Goal: Book appointment/travel/reservation

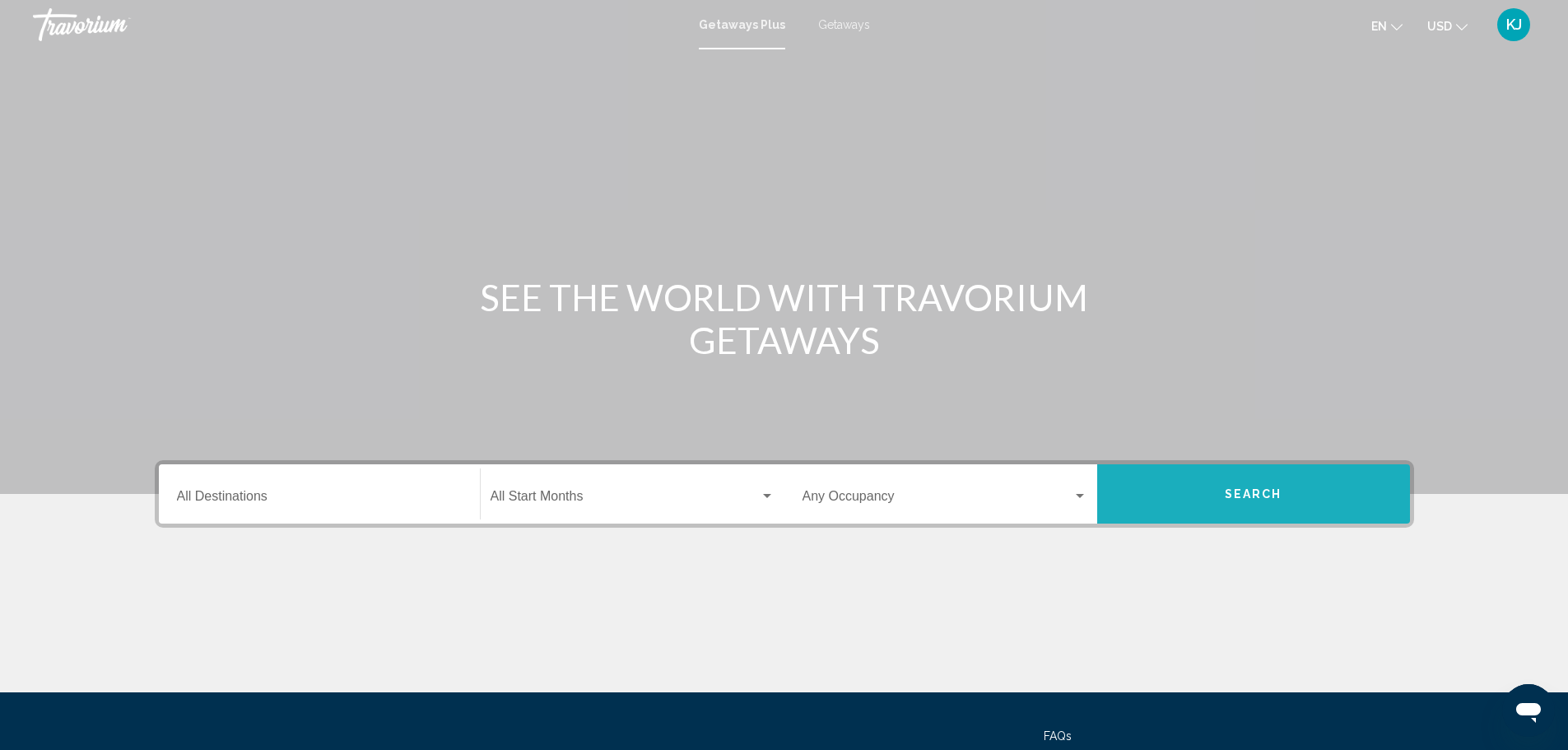
click at [1185, 486] on button "Search" at bounding box center [1253, 494] width 313 height 60
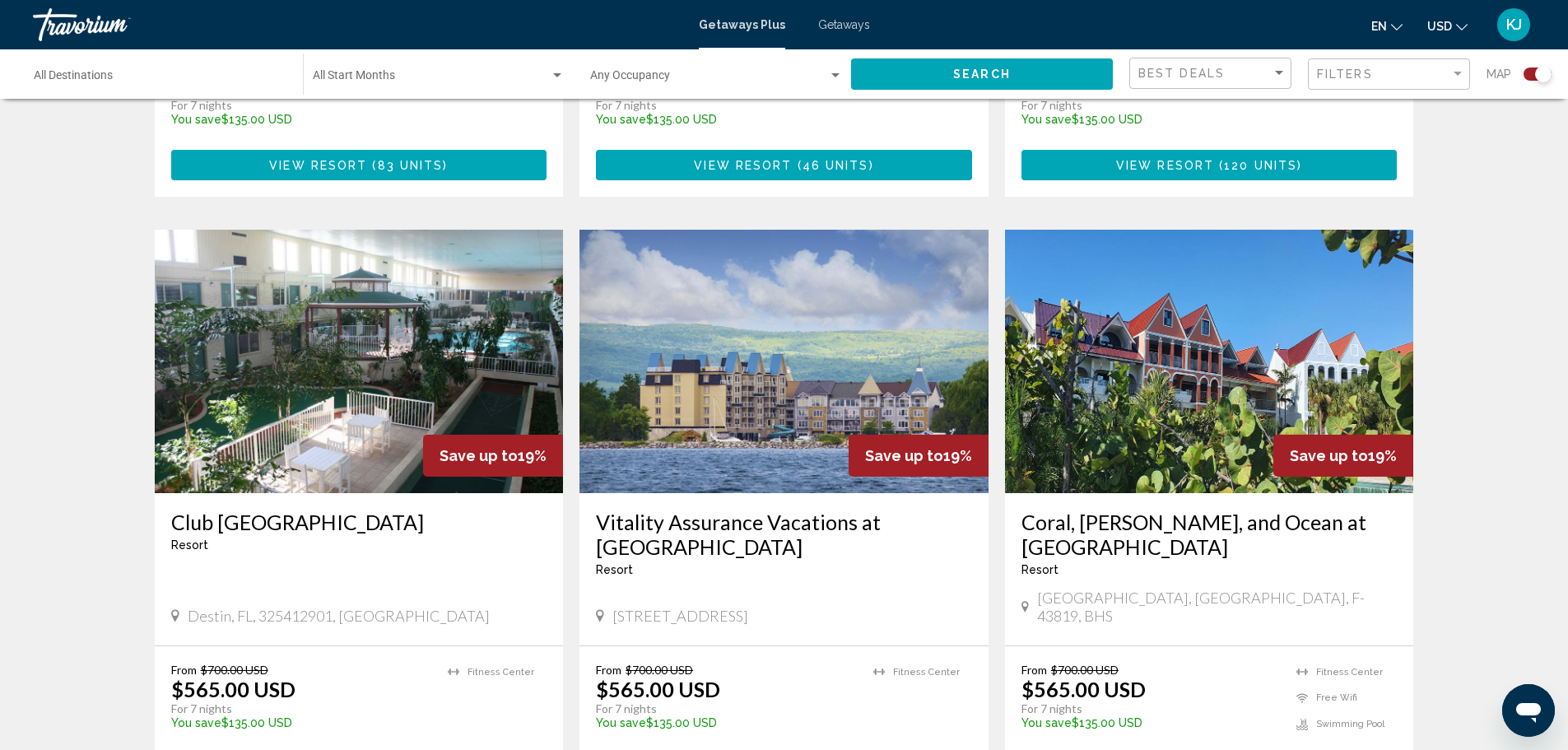
scroll to position [1070, 0]
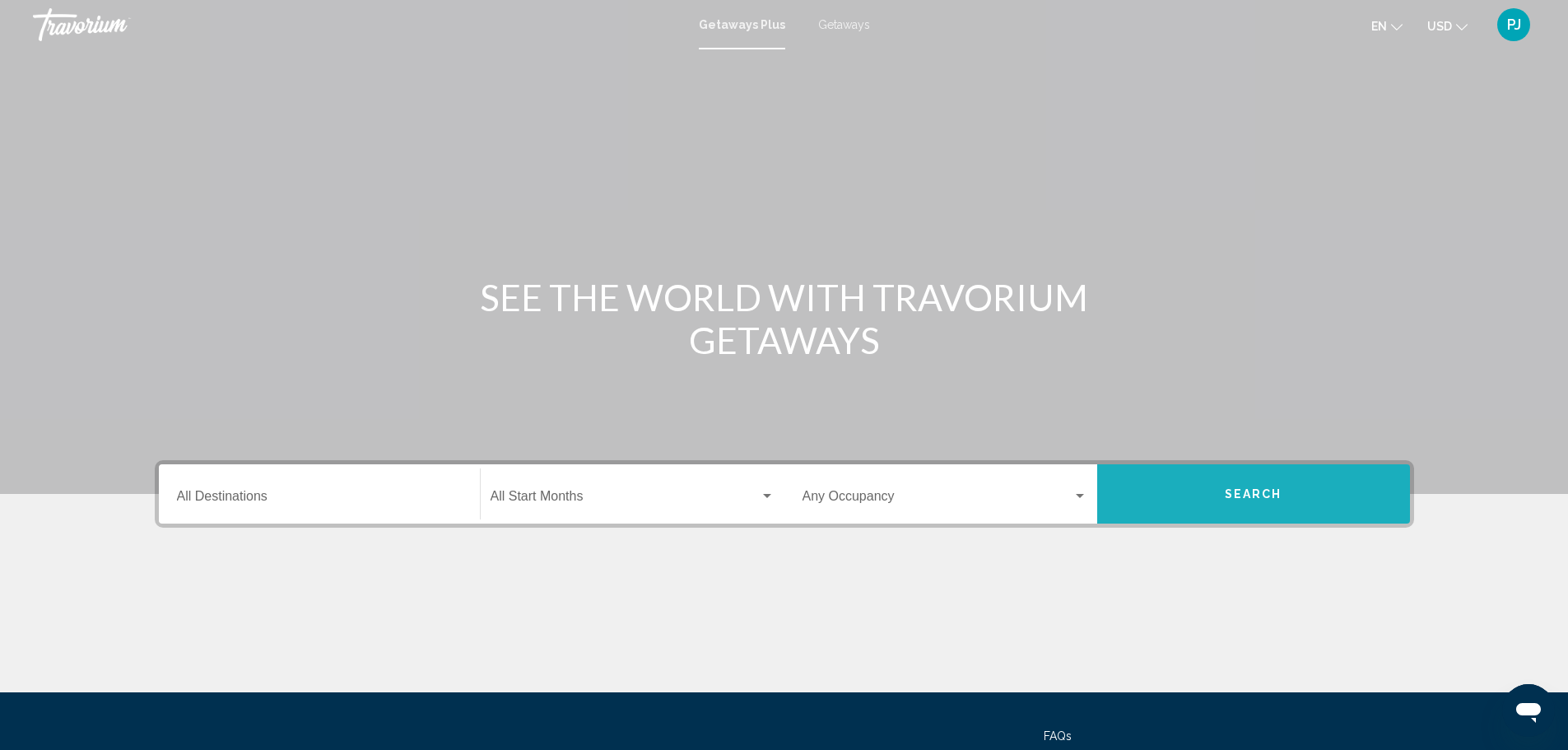
click at [1220, 486] on button "Search" at bounding box center [1253, 494] width 313 height 60
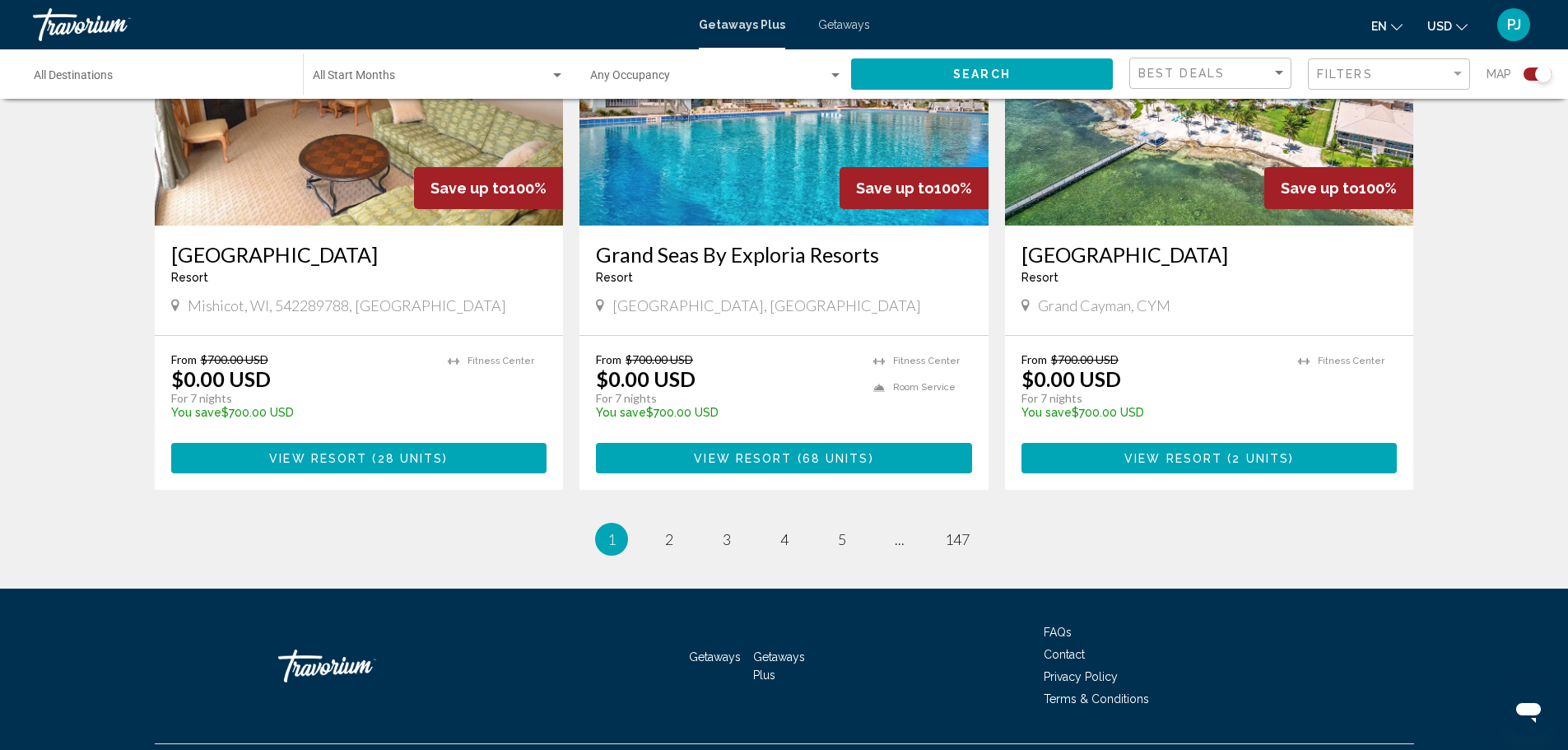
scroll to position [2495, 0]
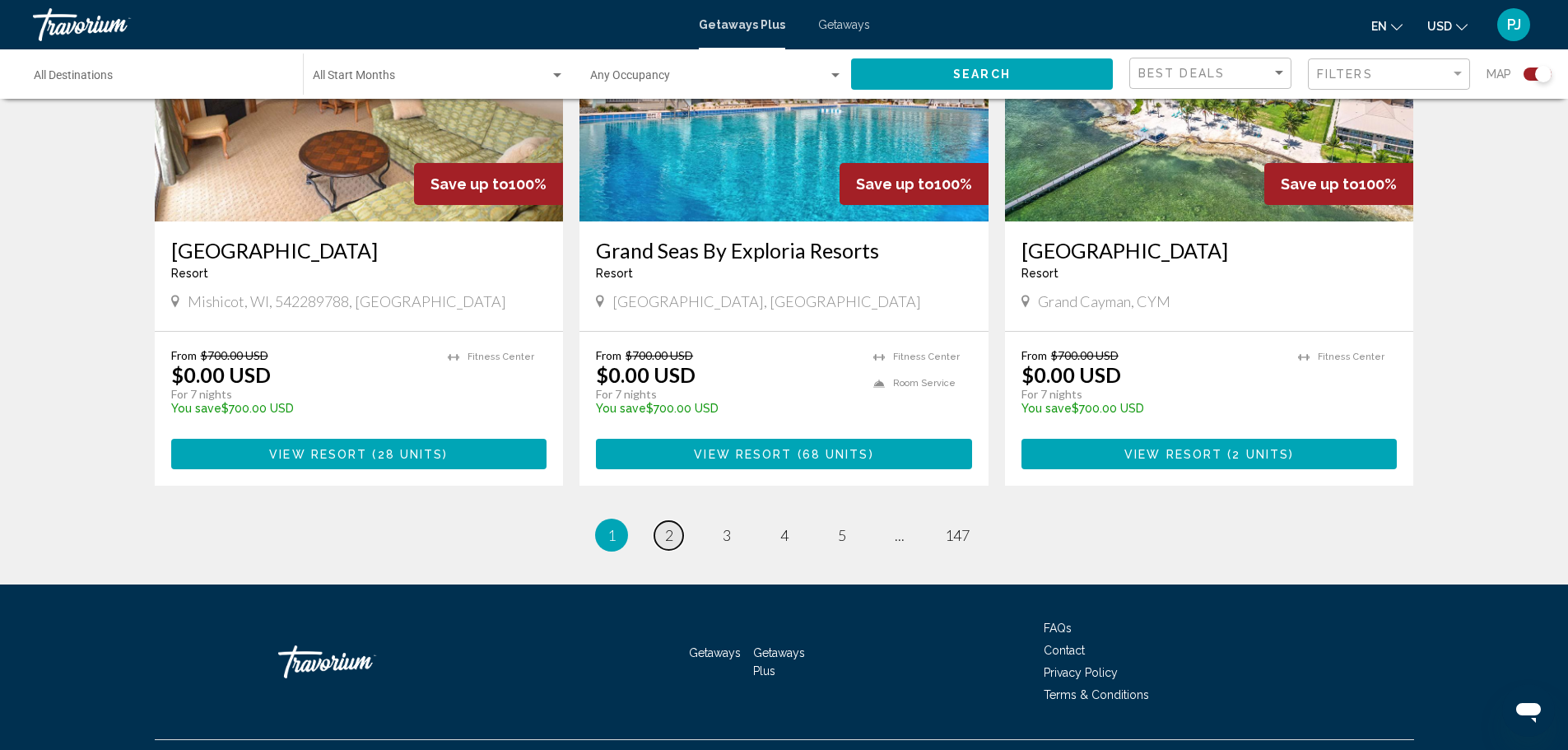
click at [670, 526] on span "2" at bounding box center [669, 535] width 8 height 18
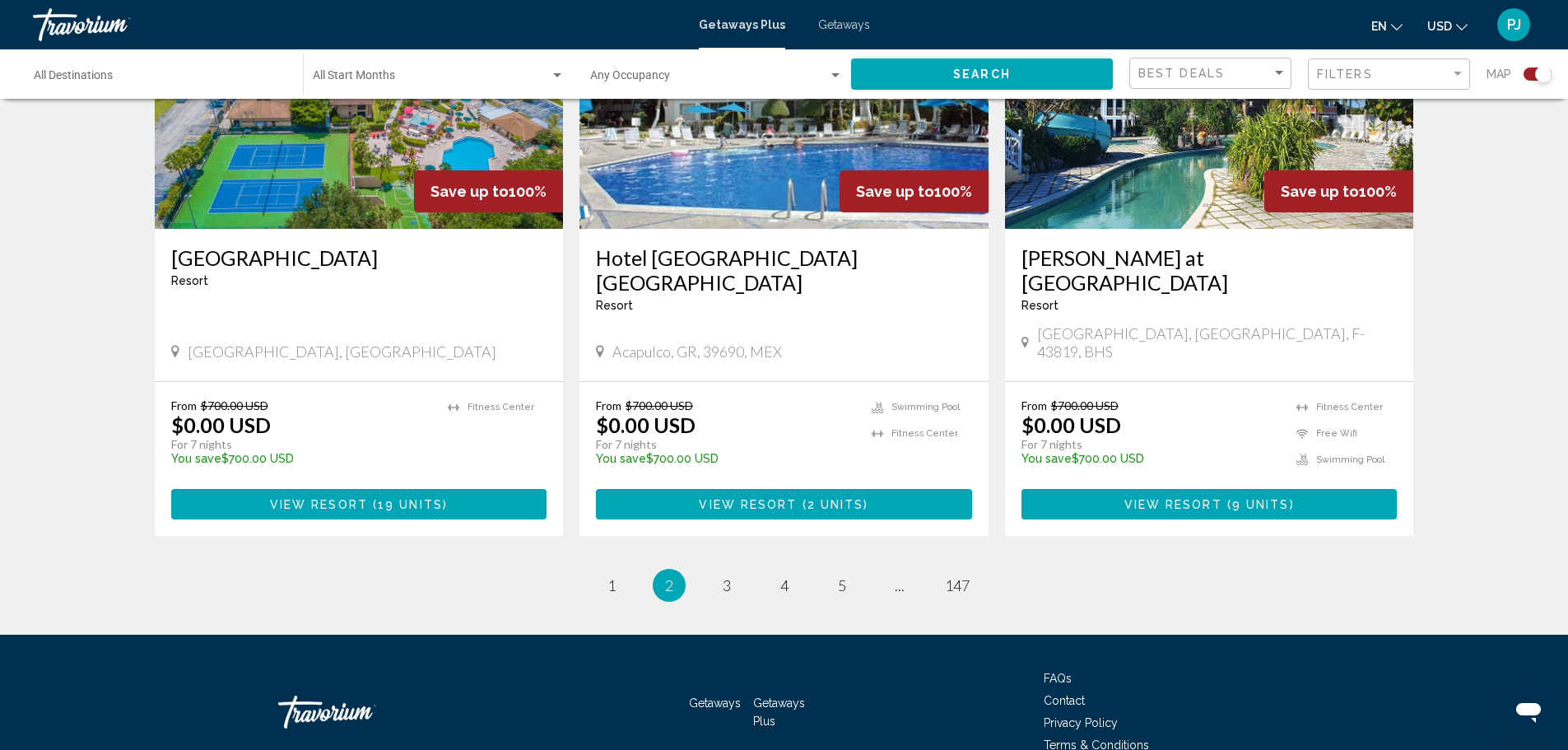
scroll to position [2470, 0]
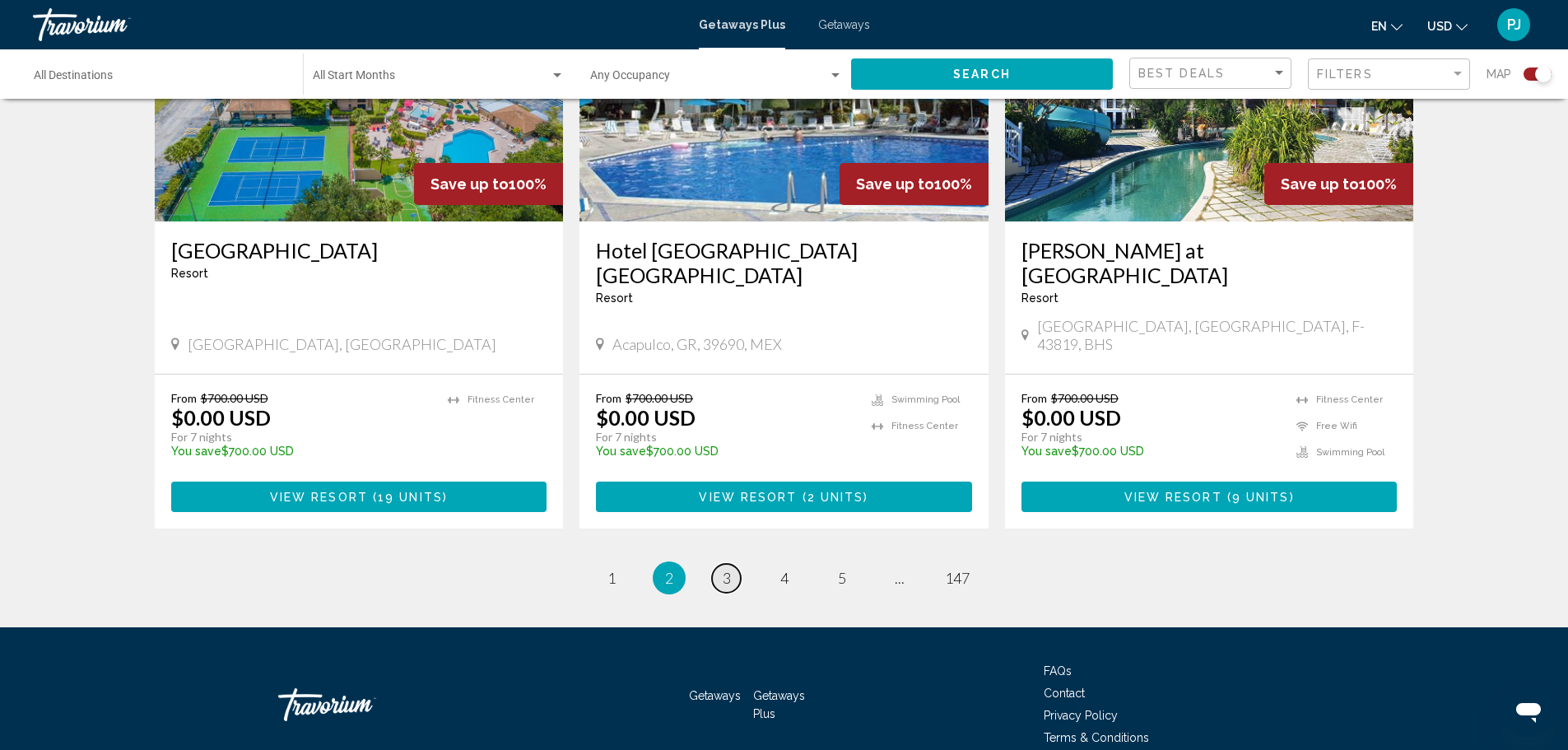
click at [723, 569] on span "3" at bounding box center [727, 578] width 8 height 18
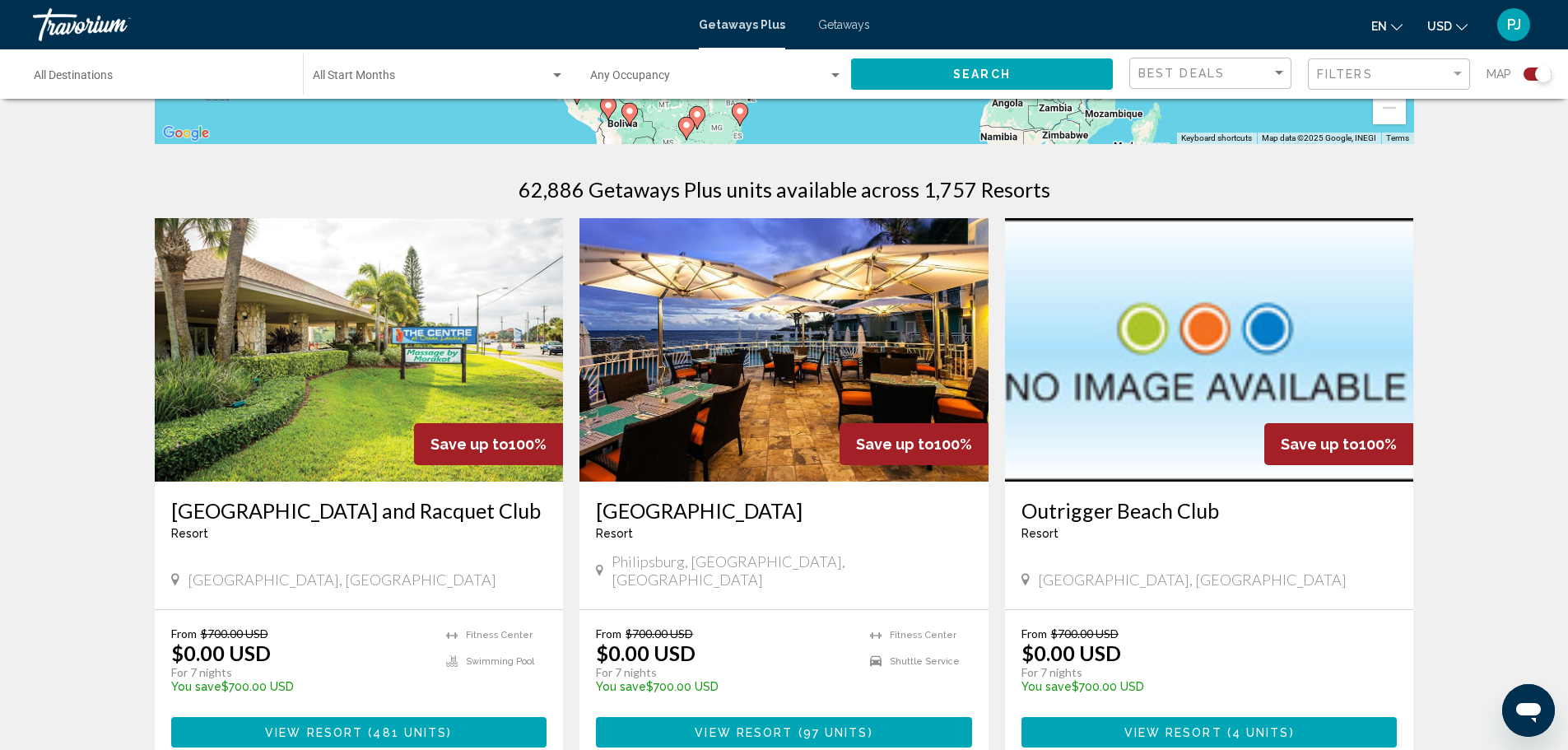
scroll to position [494, 0]
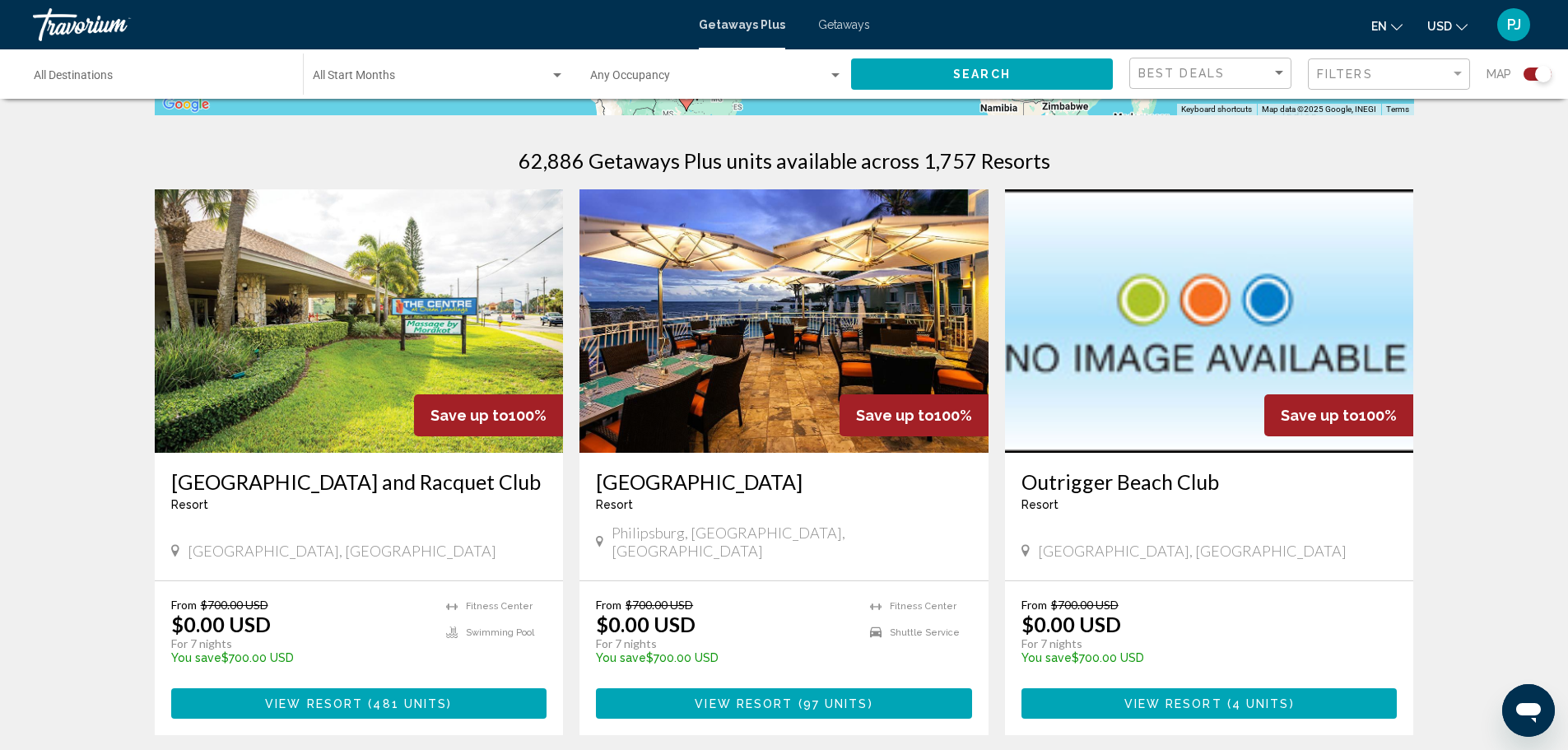
click at [771, 698] on span "View Resort" at bounding box center [743, 704] width 98 height 13
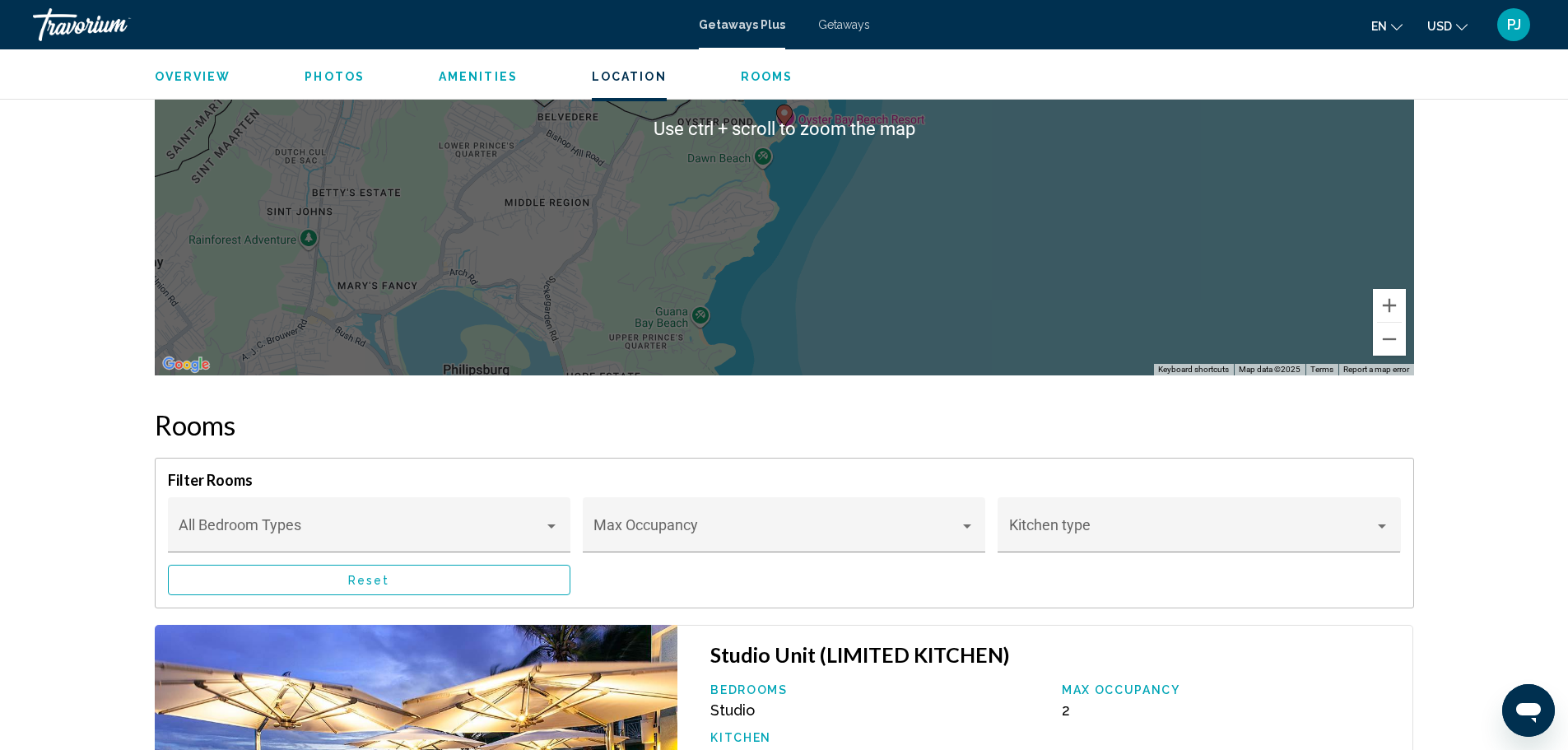
scroll to position [2142, 0]
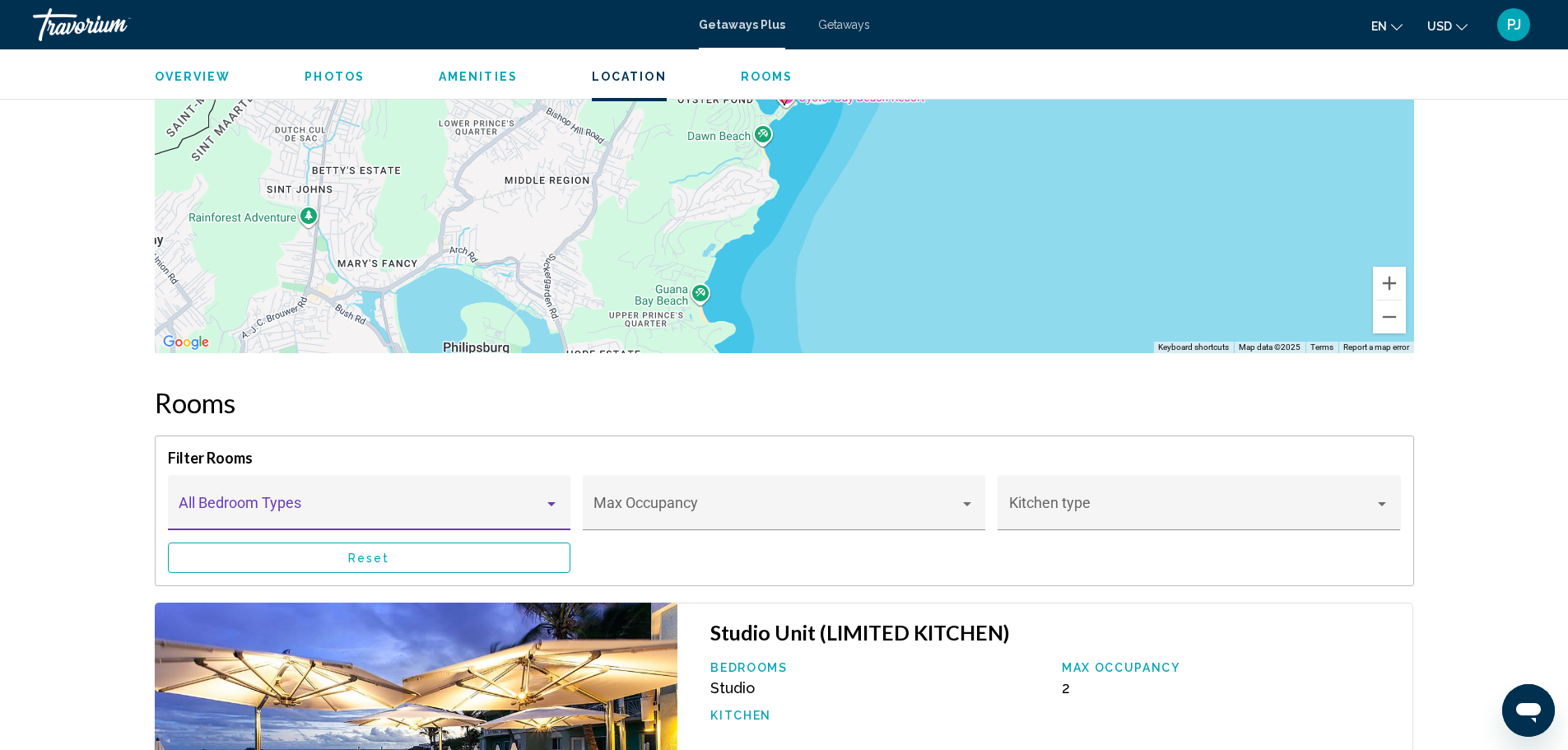
click at [549, 501] on div "Main content" at bounding box center [551, 504] width 15 height 13
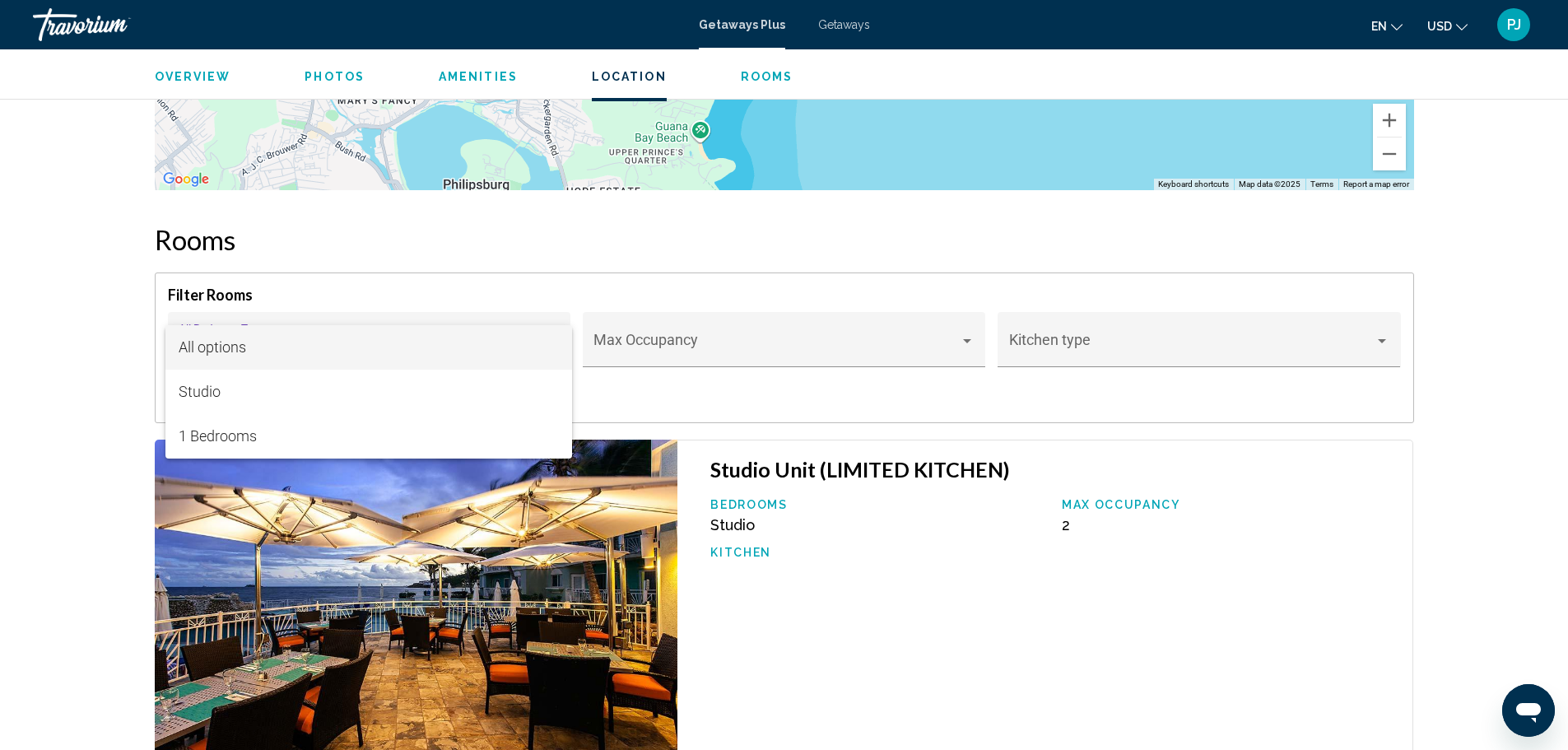
scroll to position [2306, 0]
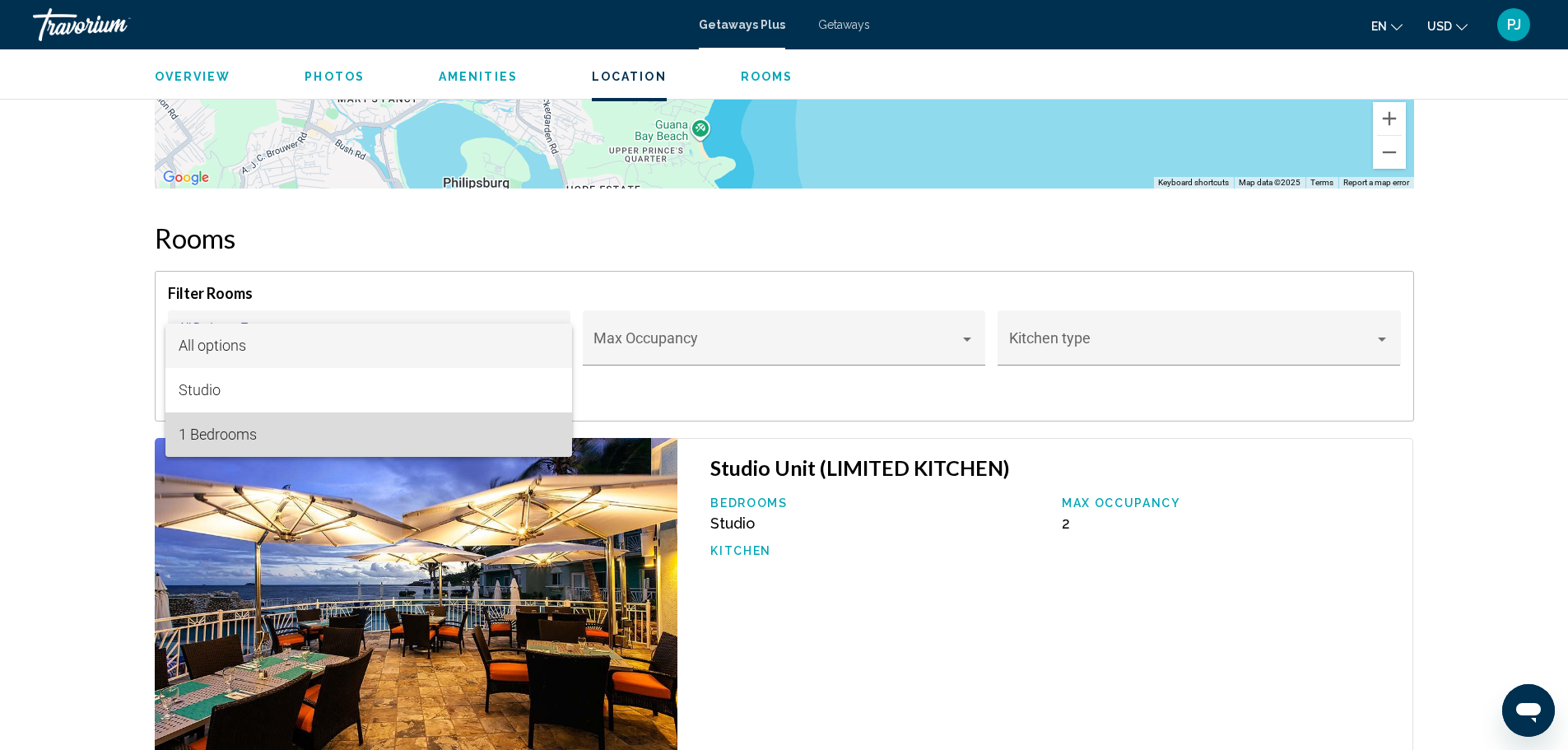
click at [206, 433] on span "1 Bedrooms" at bounding box center [369, 435] width 381 height 44
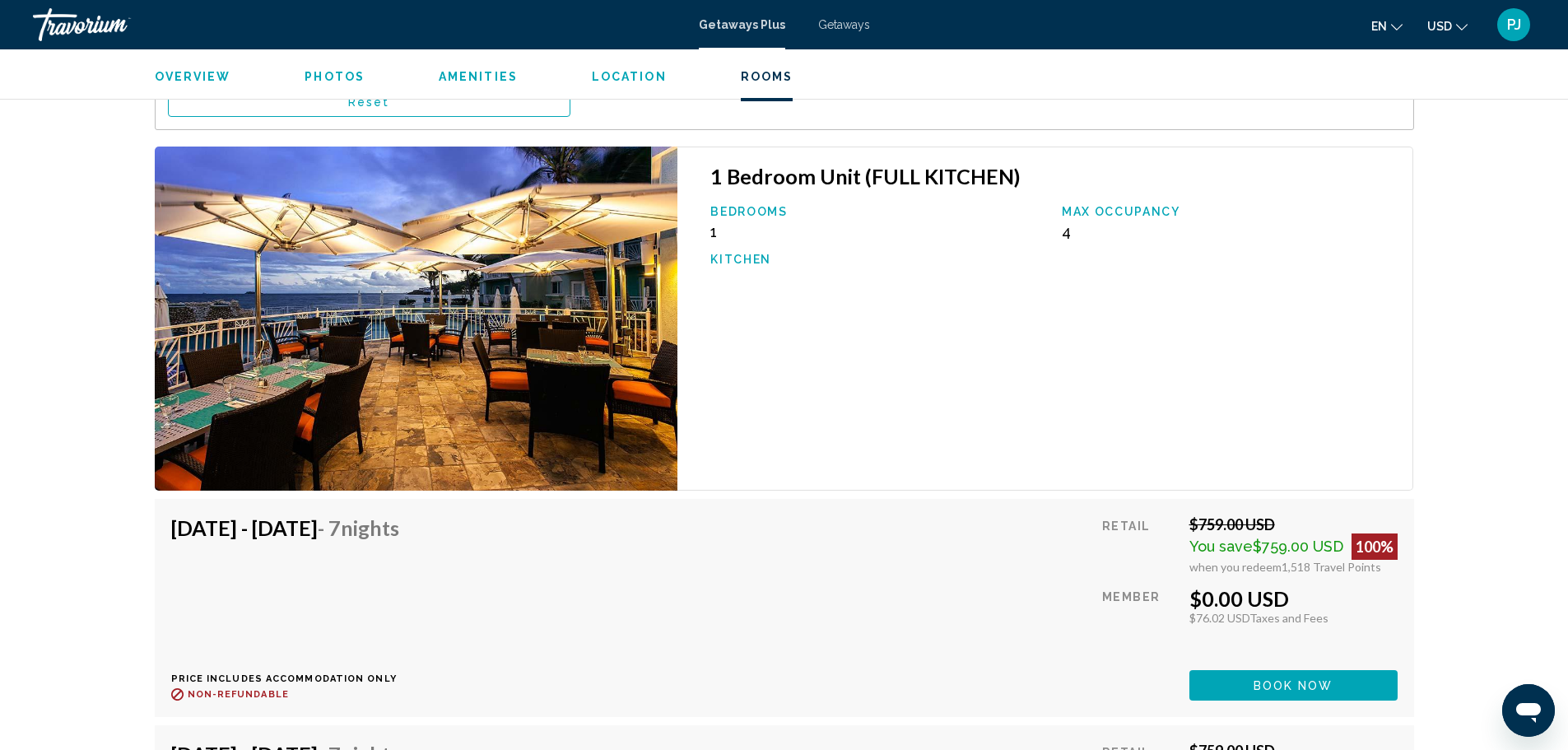
scroll to position [2554, 0]
